Goal: Information Seeking & Learning: Learn about a topic

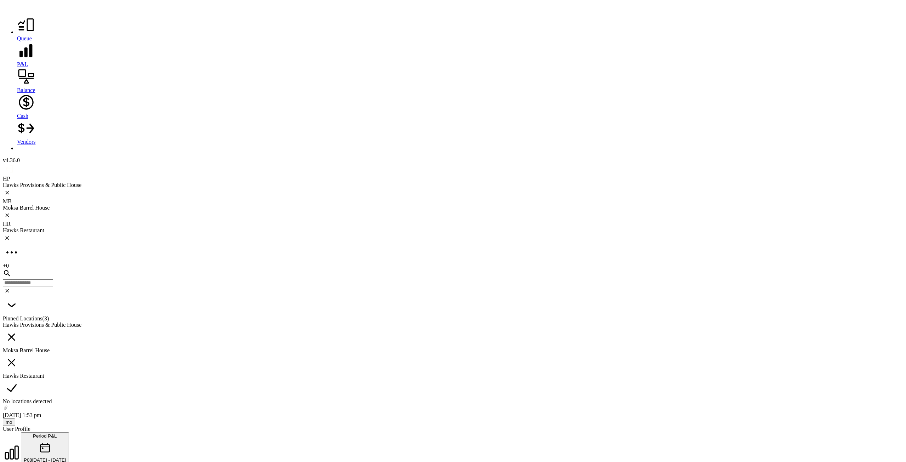
scroll to position [2307, 0]
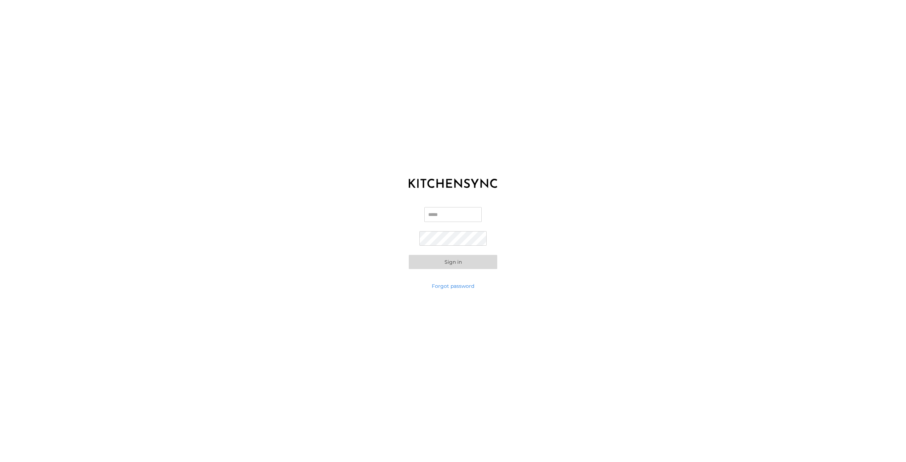
type input "**********"
click at [453, 262] on button "Sign in" at bounding box center [453, 262] width 88 height 14
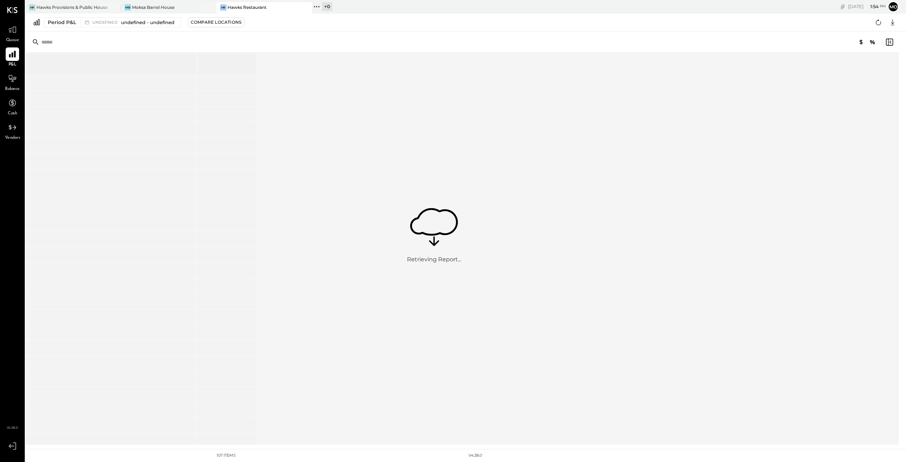
click at [16, 54] on icon at bounding box center [12, 54] width 9 height 9
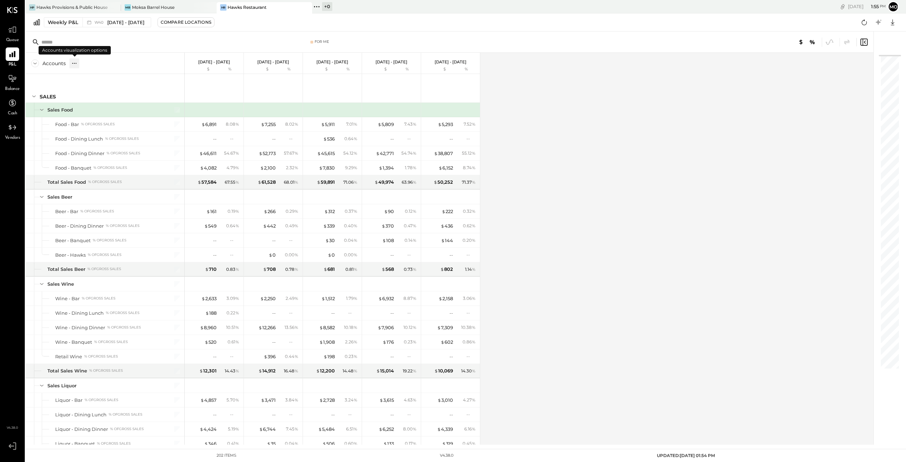
click at [72, 62] on icon at bounding box center [74, 63] width 7 height 7
click at [86, 64] on div "GL" at bounding box center [88, 63] width 7 height 6
click at [53, 45] on input "text" at bounding box center [96, 42] width 111 height 13
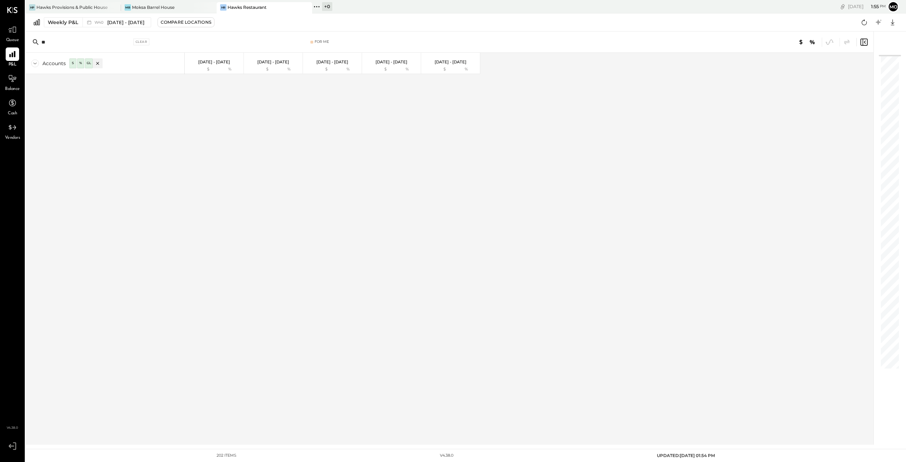
type input "*"
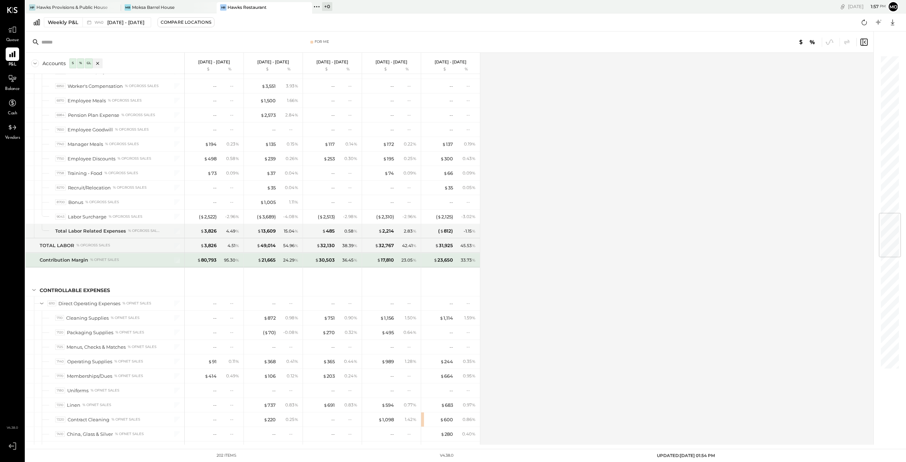
scroll to position [1309, 0]
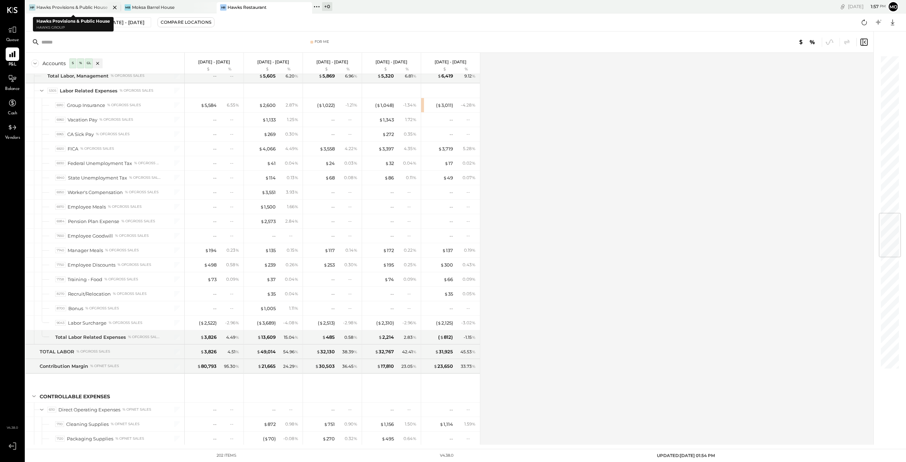
click at [51, 5] on div "Hawks Provisions & Public House" at bounding box center [71, 7] width 71 height 6
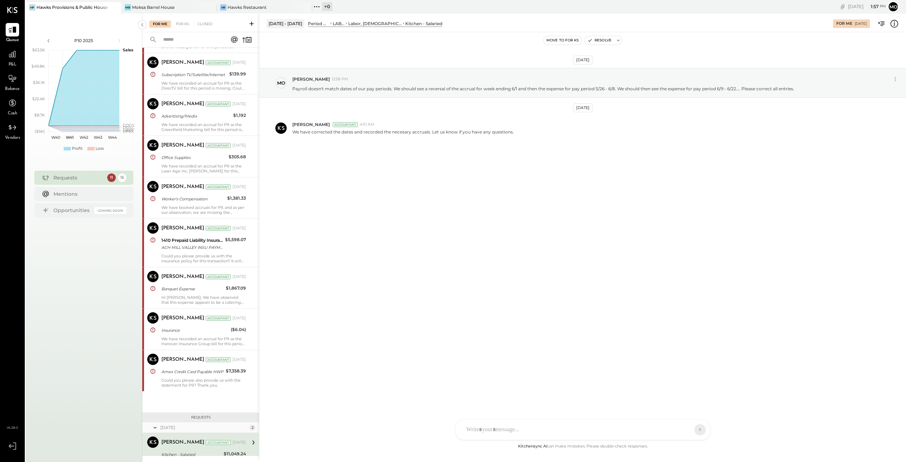
scroll to position [117, 0]
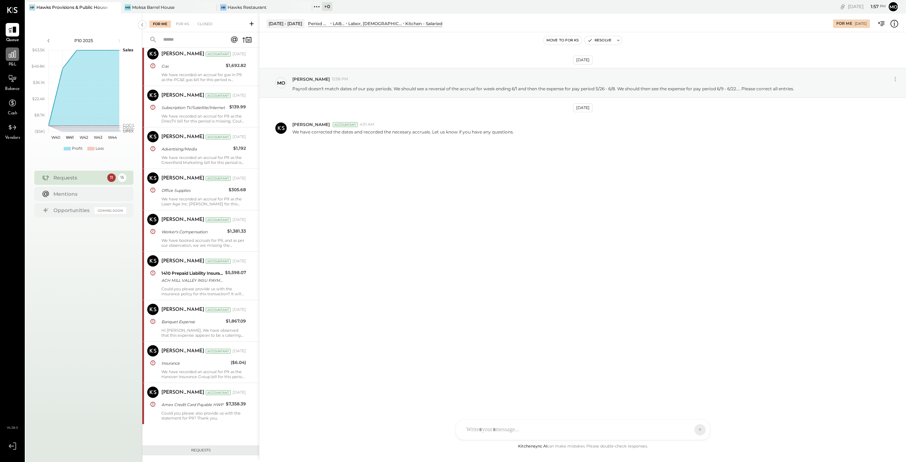
click at [13, 56] on icon at bounding box center [12, 54] width 9 height 9
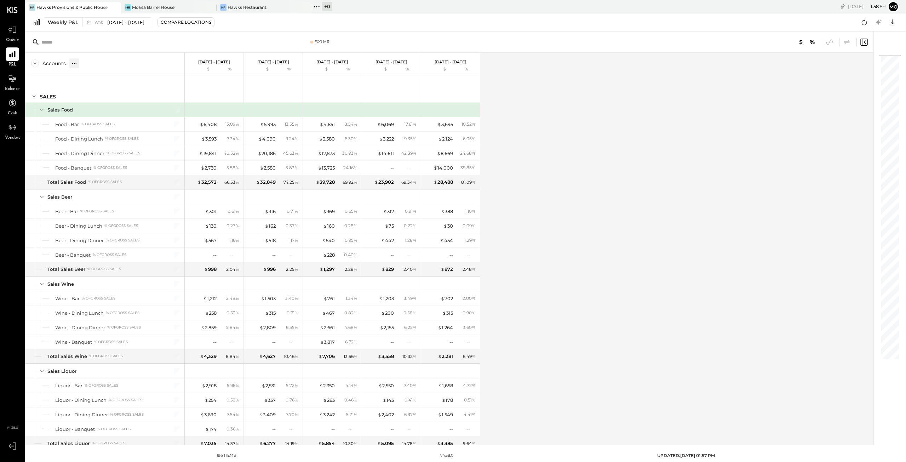
click at [71, 63] on icon at bounding box center [74, 63] width 7 height 7
click at [87, 64] on div "GL" at bounding box center [88, 63] width 7 height 6
click at [51, 40] on input "text" at bounding box center [96, 42] width 111 height 13
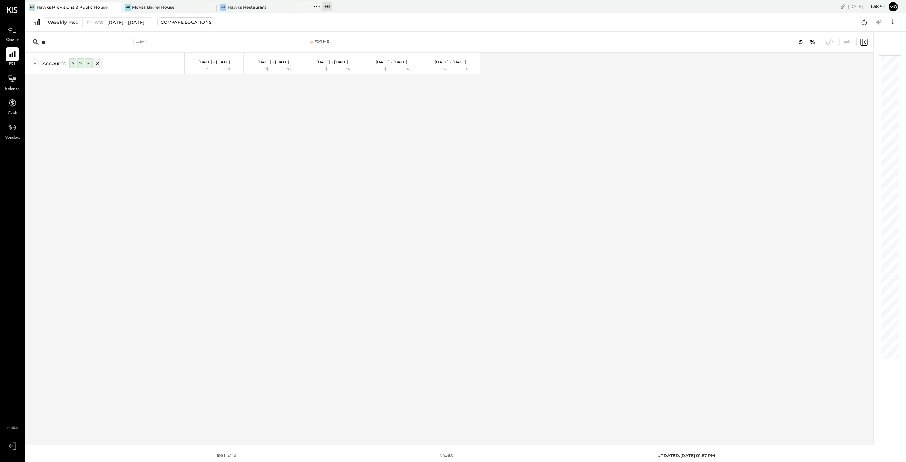
type input "*"
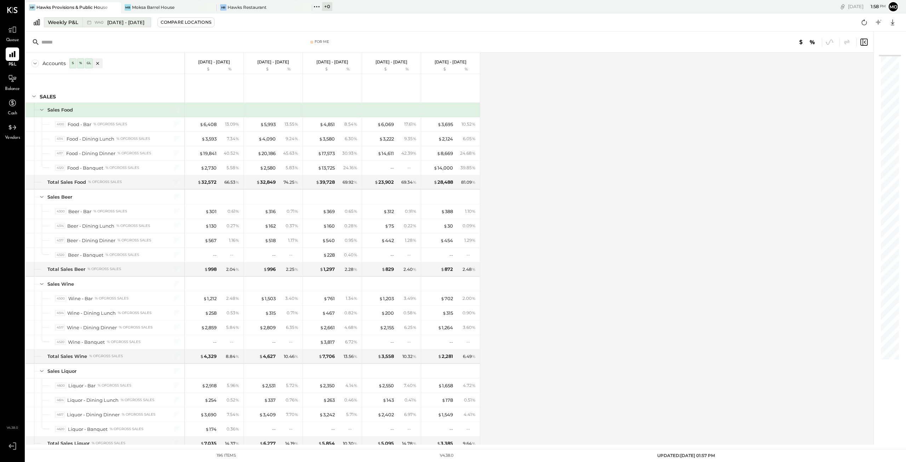
click at [118, 22] on span "Sep 29 - Oct 5, 2025" at bounding box center [125, 22] width 37 height 7
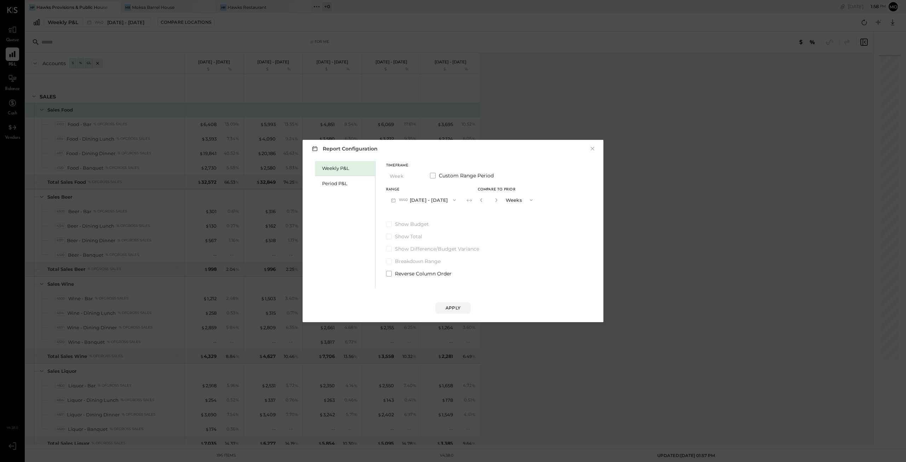
click at [327, 174] on div "Weekly P&L" at bounding box center [345, 168] width 60 height 15
click at [326, 180] on div "Period P&L" at bounding box center [347, 183] width 50 height 7
click at [453, 200] on icon "button" at bounding box center [452, 200] width 3 height 2
click at [419, 216] on span "Sep 1 - 28, 2025" at bounding box center [420, 216] width 34 height 6
click at [475, 203] on div "Compare" at bounding box center [481, 201] width 23 height 6
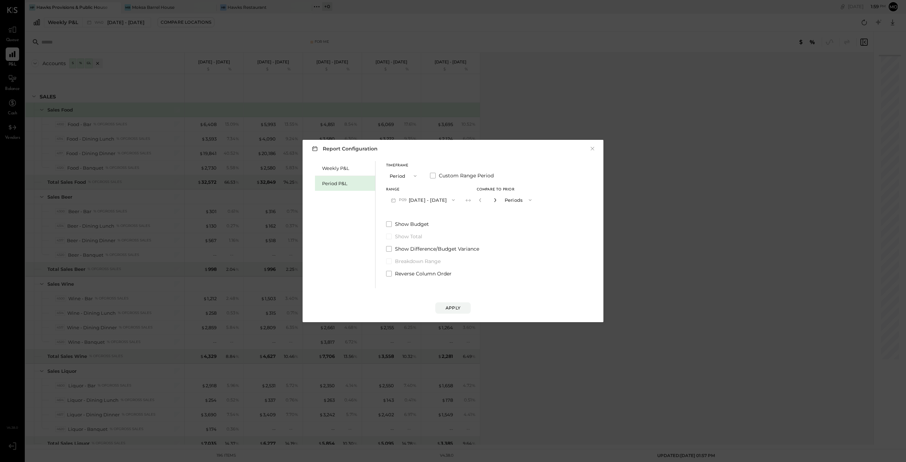
click at [494, 201] on icon "button" at bounding box center [495, 200] width 2 height 4
type input "*"
click at [452, 305] on div "Apply" at bounding box center [452, 308] width 15 height 6
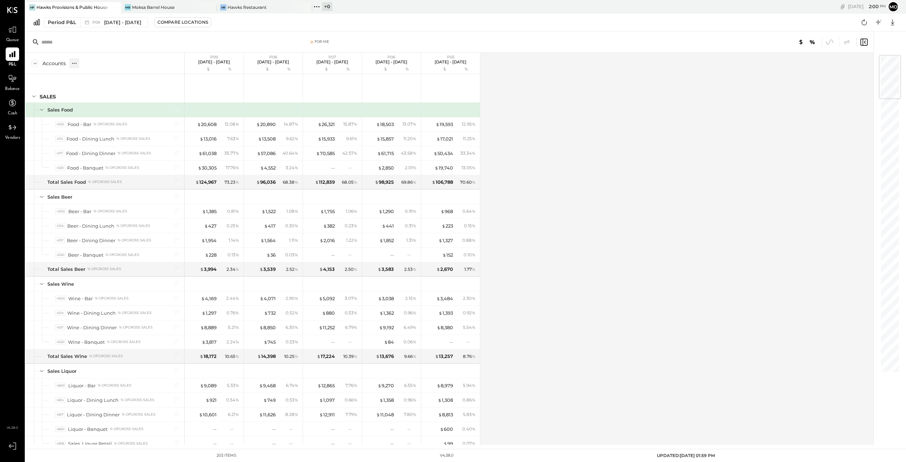
click at [77, 65] on div at bounding box center [74, 63] width 10 height 10
click at [91, 64] on div "GL" at bounding box center [88, 63] width 7 height 6
click at [71, 41] on input "text" at bounding box center [96, 42] width 111 height 13
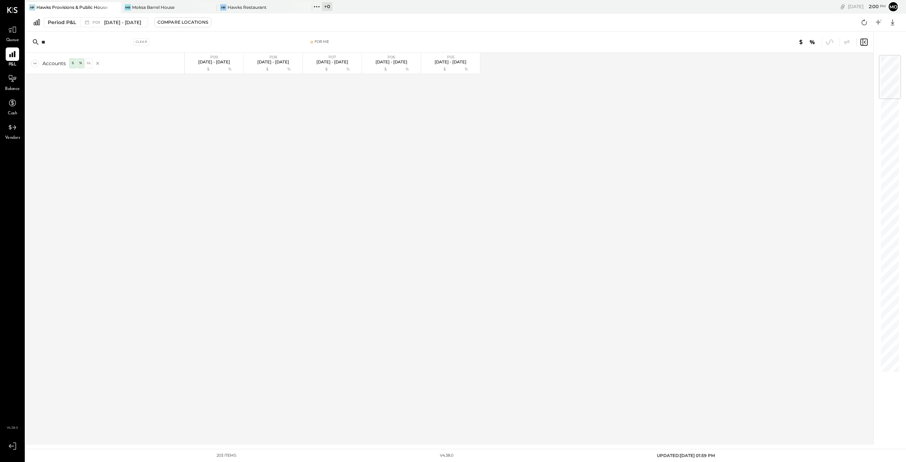
type input "*"
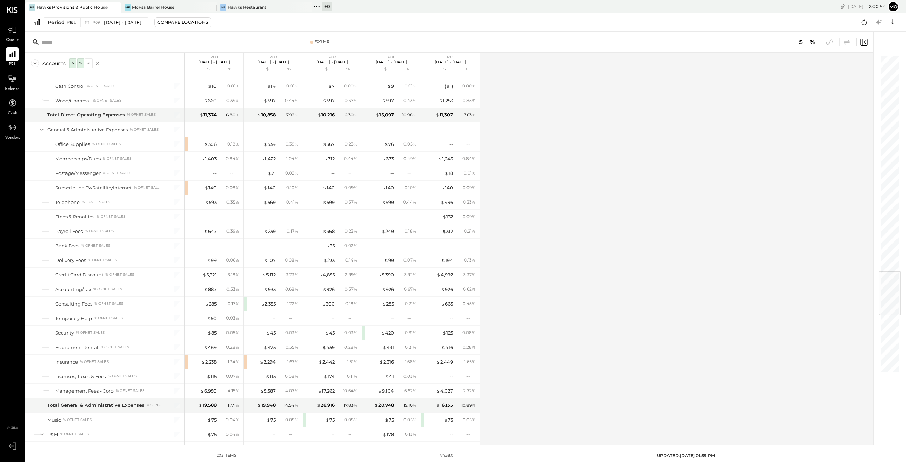
scroll to position [1804, 0]
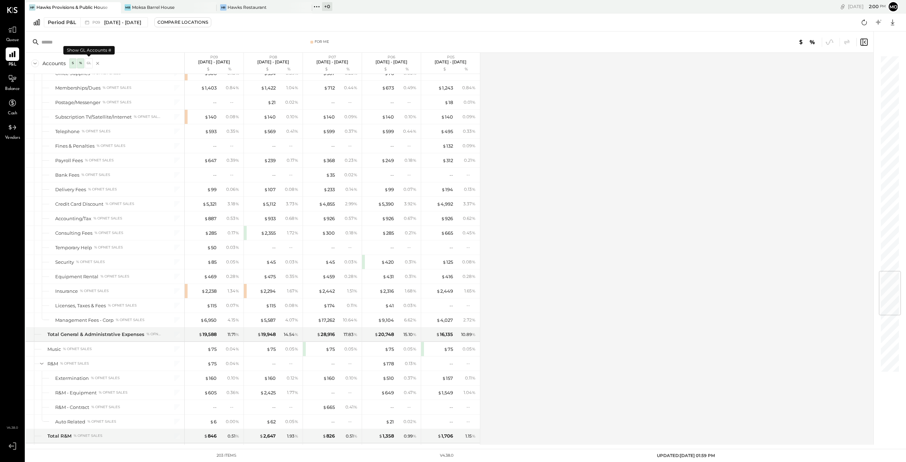
click at [87, 62] on div "GL" at bounding box center [88, 63] width 7 height 6
click at [77, 40] on input "text" at bounding box center [96, 42] width 111 height 13
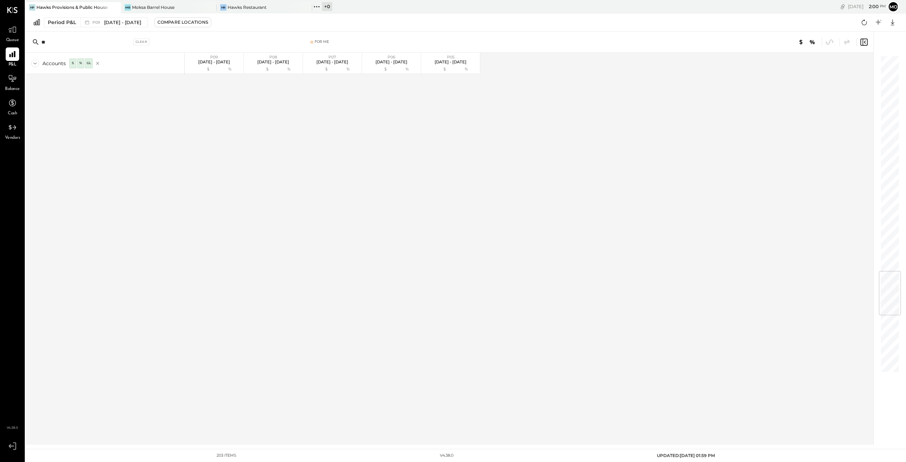
type input "*"
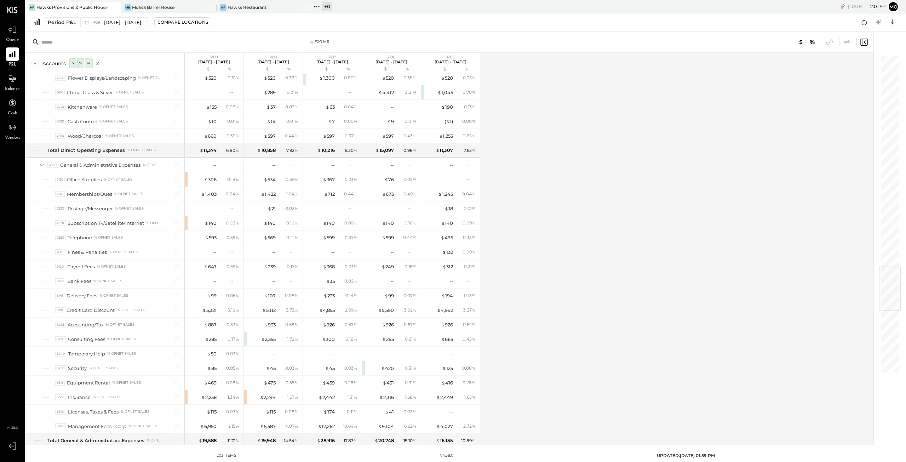
scroll to position [1769, 0]
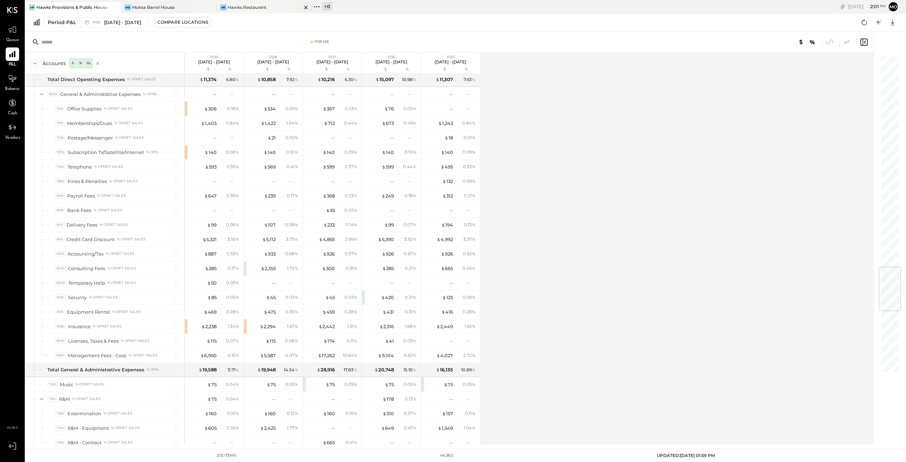
click at [237, 6] on div "Hawks Restaurant" at bounding box center [246, 7] width 39 height 6
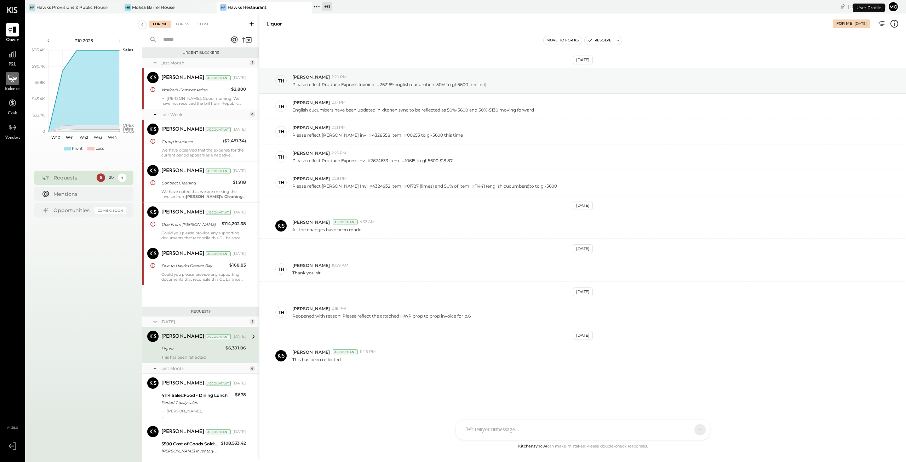
scroll to position [93, 0]
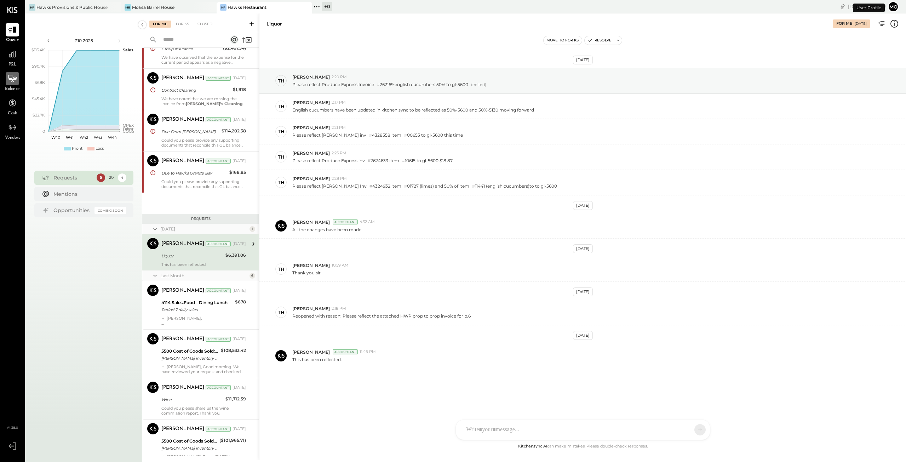
click at [9, 78] on icon at bounding box center [12, 78] width 8 height 7
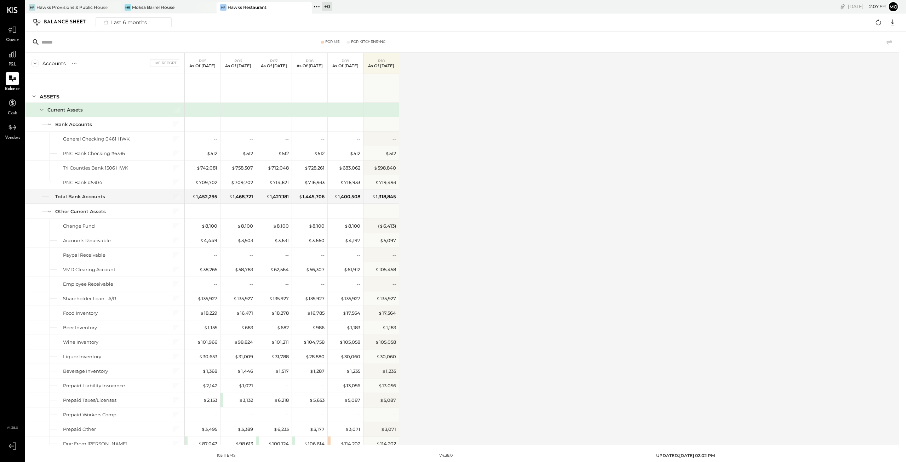
click at [83, 42] on input "text" at bounding box center [96, 42] width 111 height 13
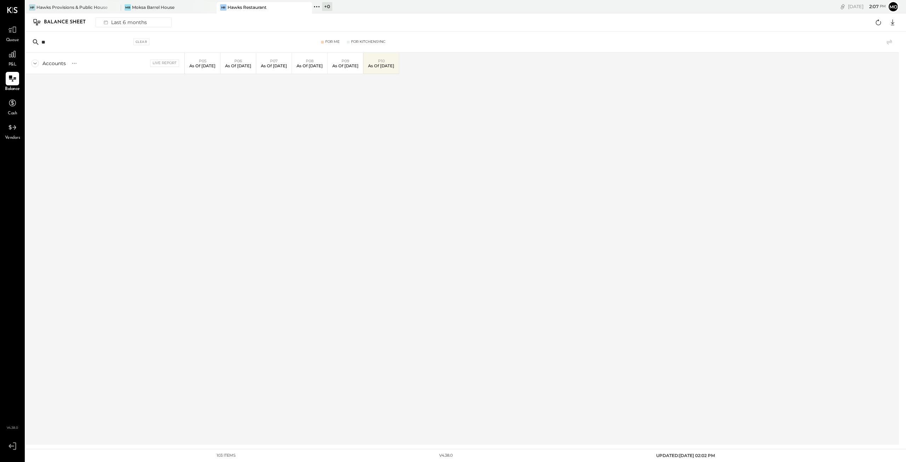
type input "*"
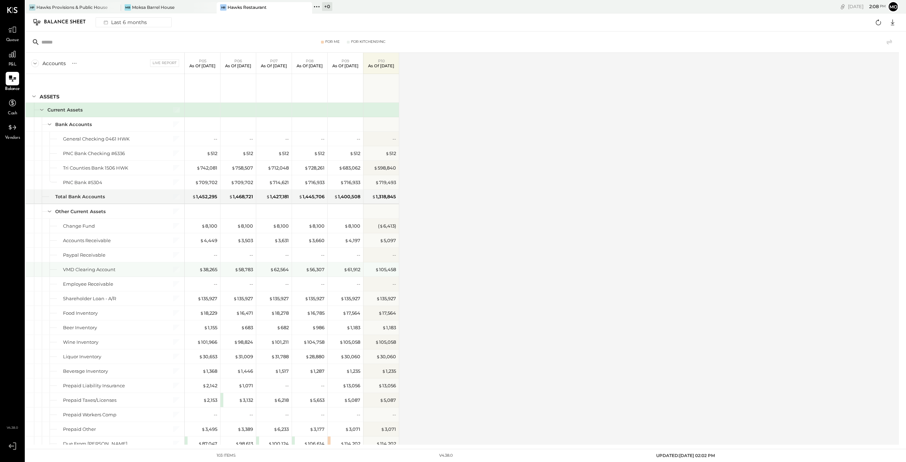
scroll to position [35, 0]
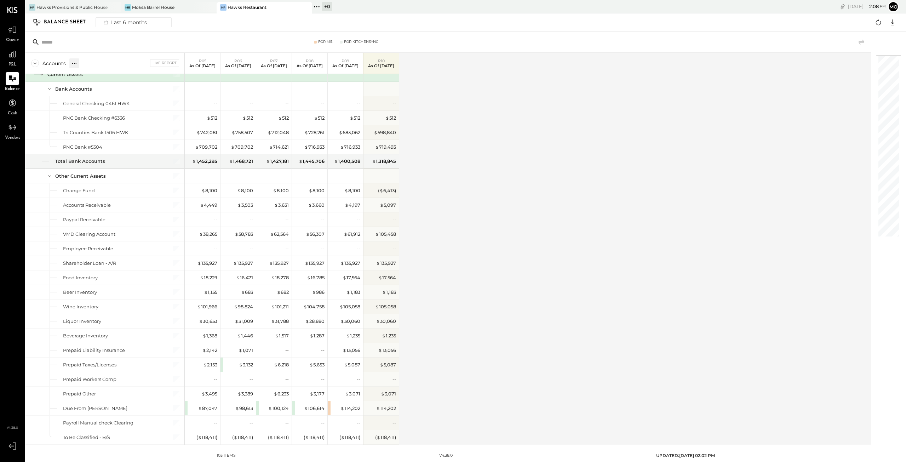
click at [75, 63] on icon at bounding box center [74, 63] width 7 height 7
click at [80, 63] on div "GL" at bounding box center [80, 63] width 7 height 6
